Goal: Find specific page/section: Find specific page/section

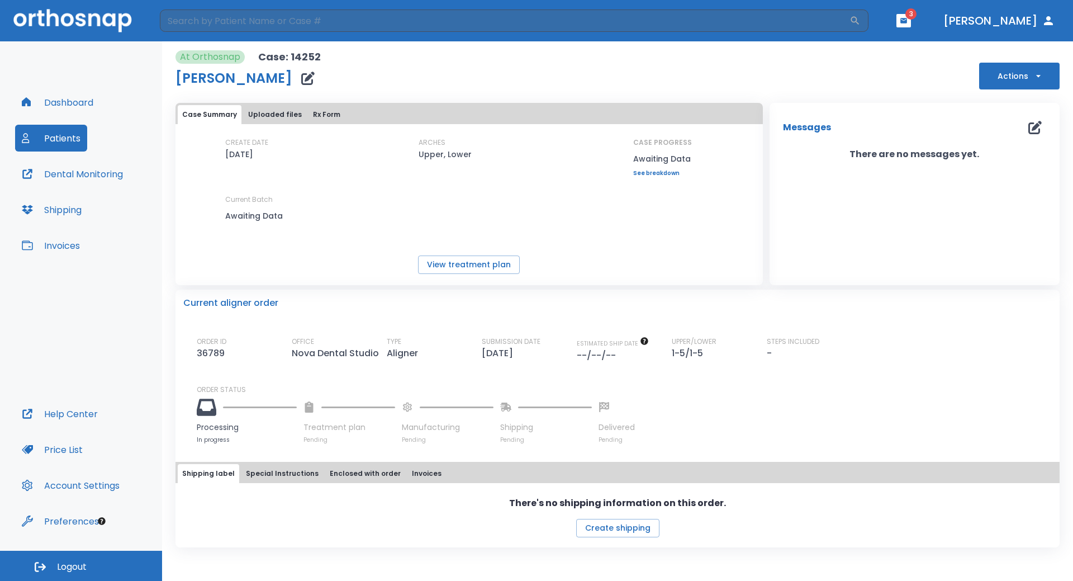
click at [37, 140] on button "Patients" at bounding box center [51, 138] width 72 height 27
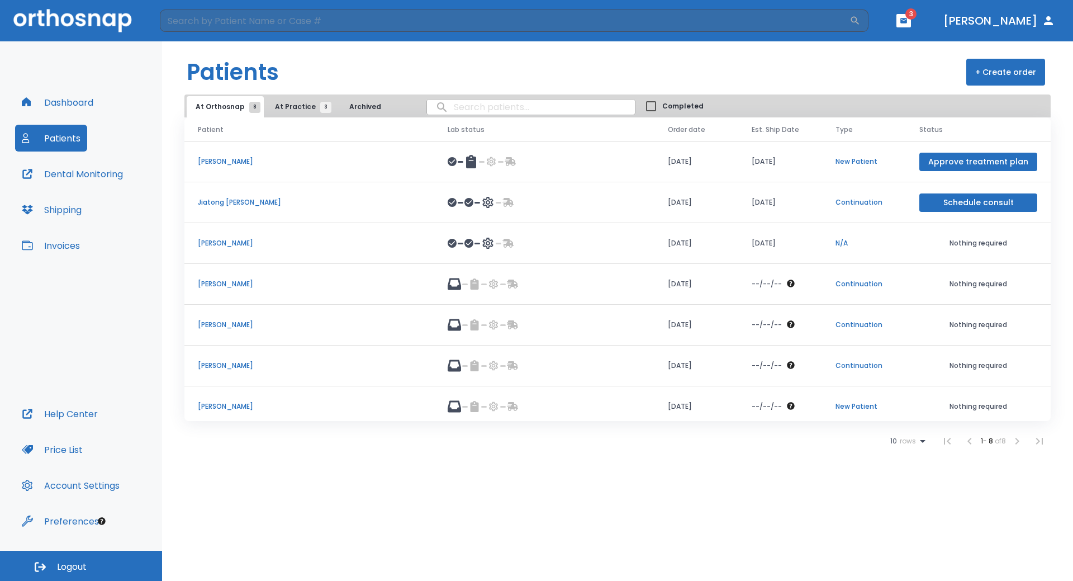
click at [266, 99] on button "At Practice 3" at bounding box center [300, 106] width 69 height 21
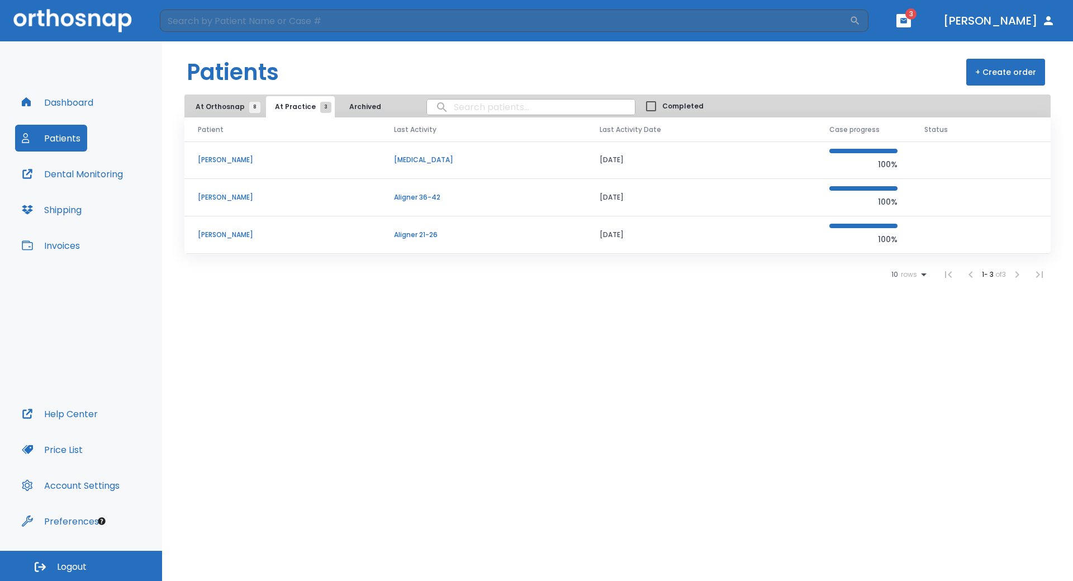
click at [238, 108] on span "At Orthosnap 8" at bounding box center [225, 107] width 59 height 10
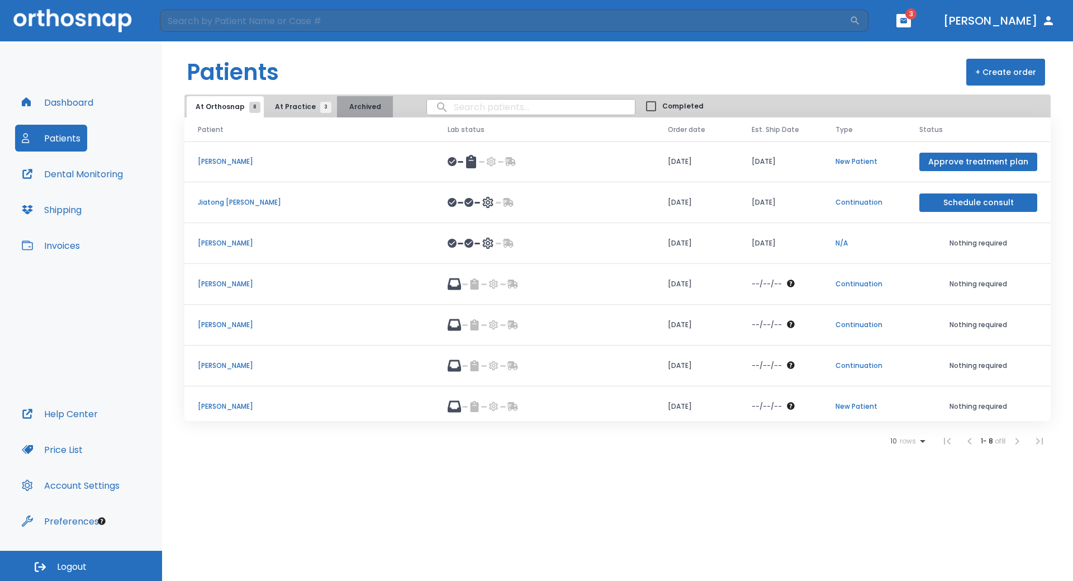
click at [355, 107] on button "Archived" at bounding box center [365, 106] width 56 height 21
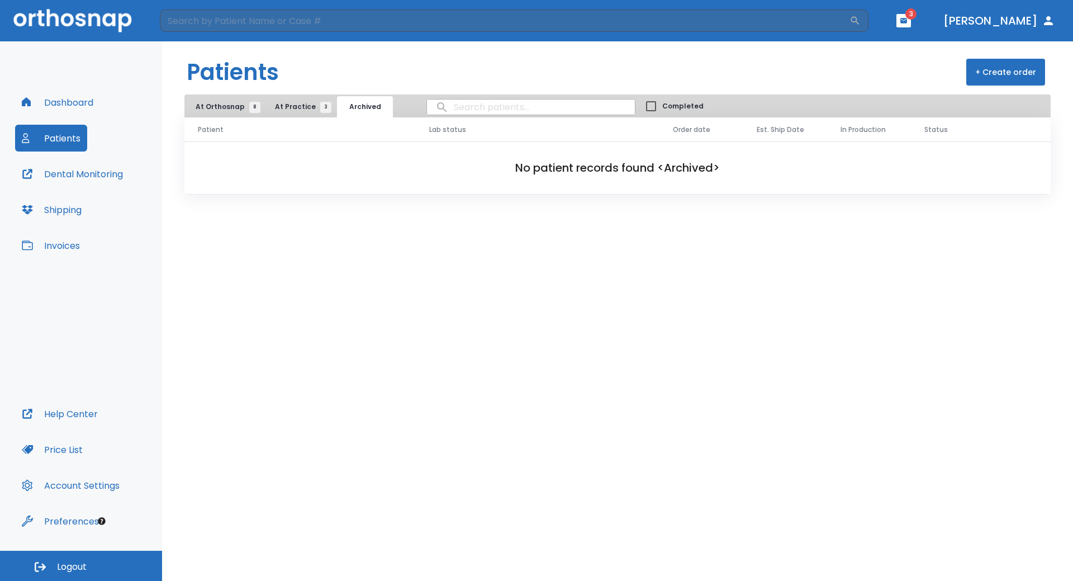
click at [320, 106] on span "3" at bounding box center [325, 107] width 11 height 11
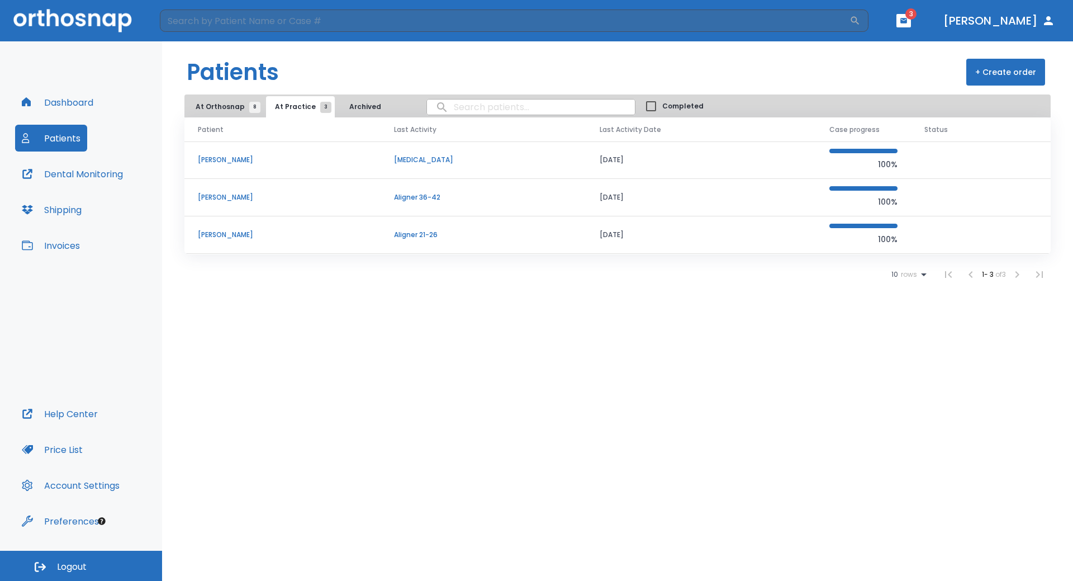
click at [239, 109] on span "At Orthosnap 8" at bounding box center [225, 107] width 59 height 10
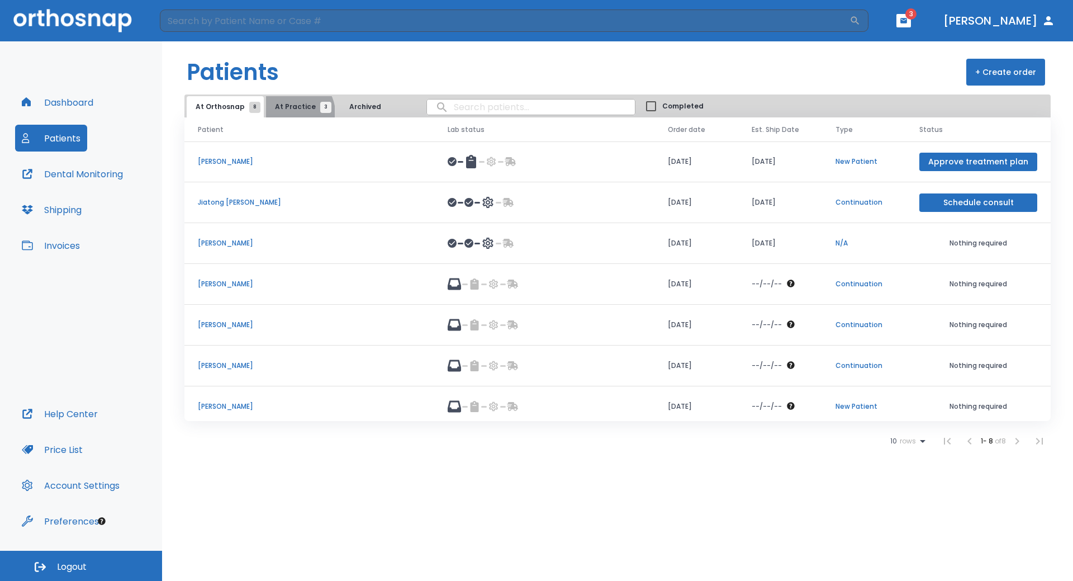
click at [291, 113] on button "At Practice 3" at bounding box center [300, 106] width 69 height 21
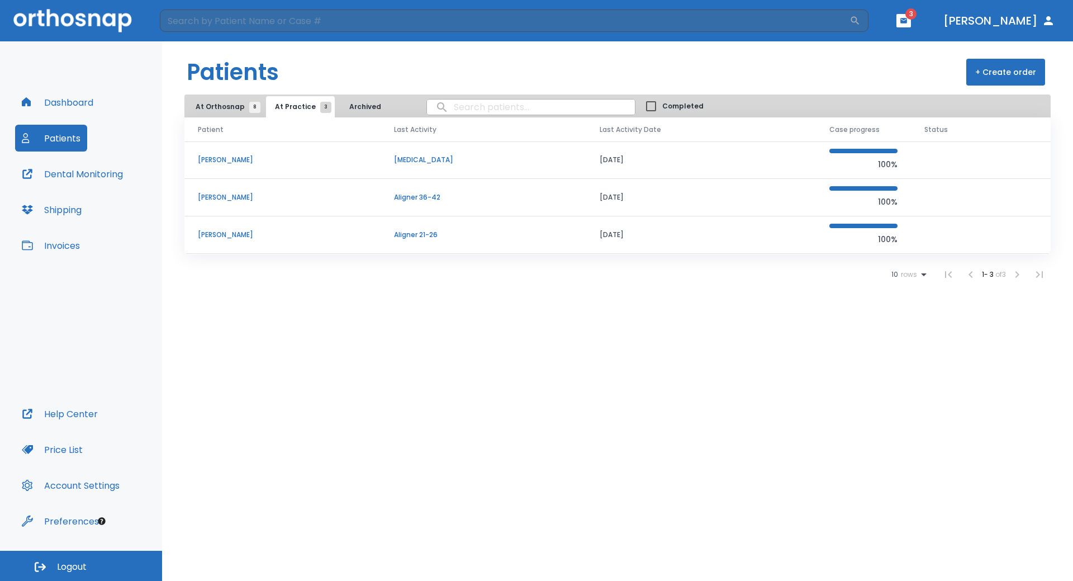
click at [492, 112] on input "search" at bounding box center [531, 107] width 208 height 22
click at [438, 112] on input "miao" at bounding box center [531, 107] width 208 height 22
click at [434, 108] on input "miao" at bounding box center [531, 107] width 208 height 22
click at [439, 107] on input "miao" at bounding box center [531, 107] width 208 height 22
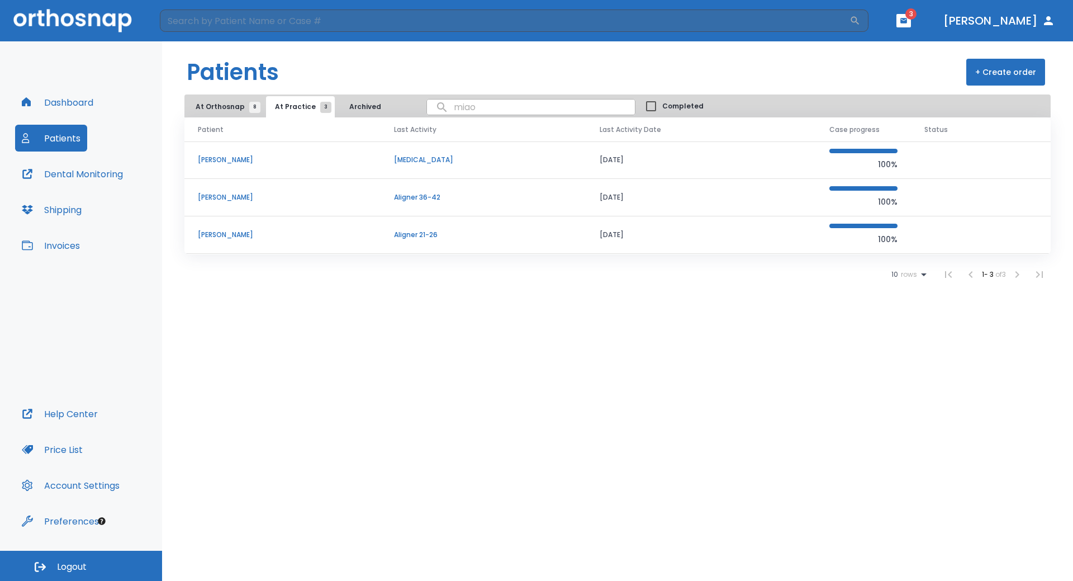
click at [502, 99] on input "miao" at bounding box center [531, 107] width 208 height 22
type input "miao"
click at [907, 20] on icon "button" at bounding box center [903, 20] width 7 height 5
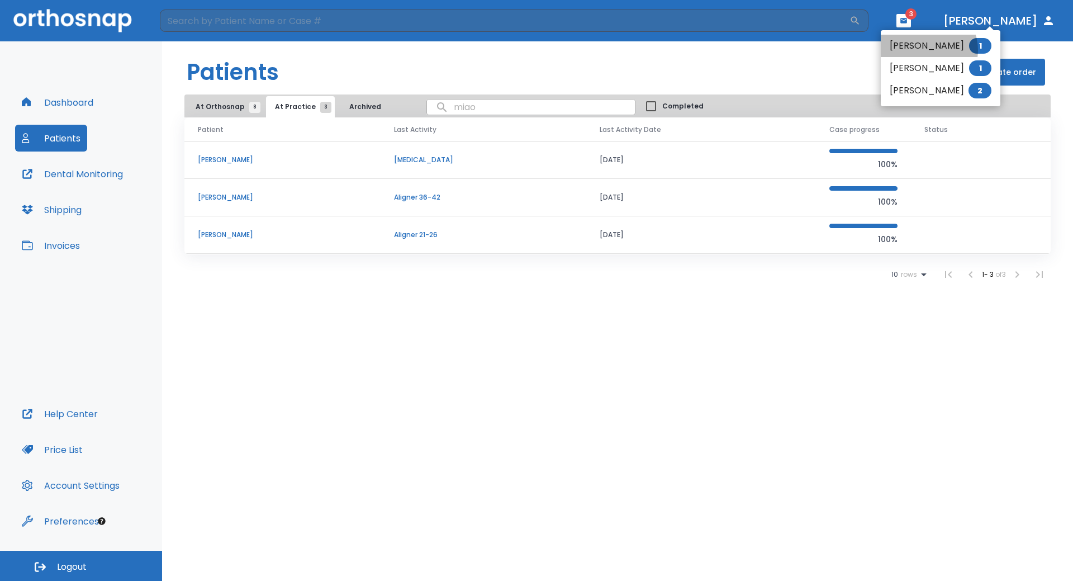
click at [924, 50] on li "[PERSON_NAME] 1" at bounding box center [941, 46] width 120 height 22
